Goal: Task Accomplishment & Management: Manage account settings

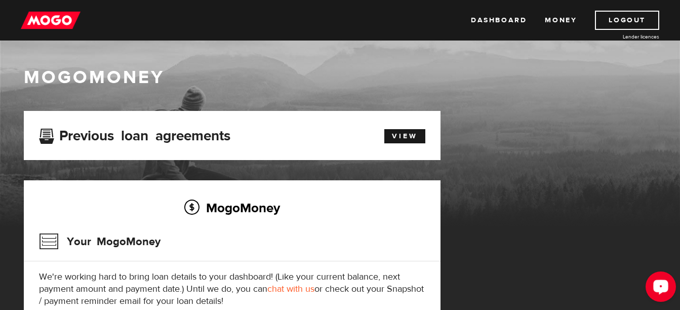
click at [660, 283] on icon "Open LiveChat chat widget" at bounding box center [662, 286] width 10 height 7
